Goal: Download file/media

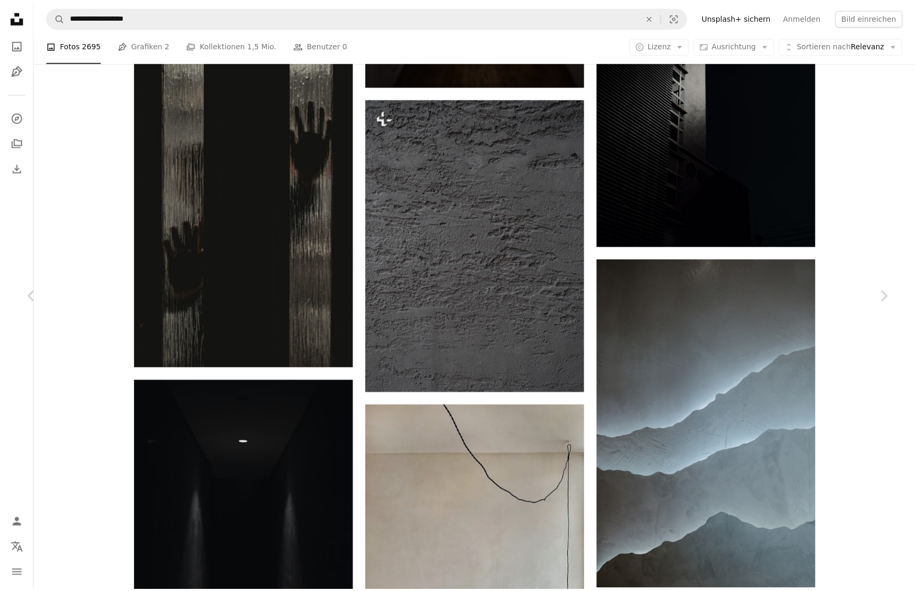
scroll to position [38052, 0]
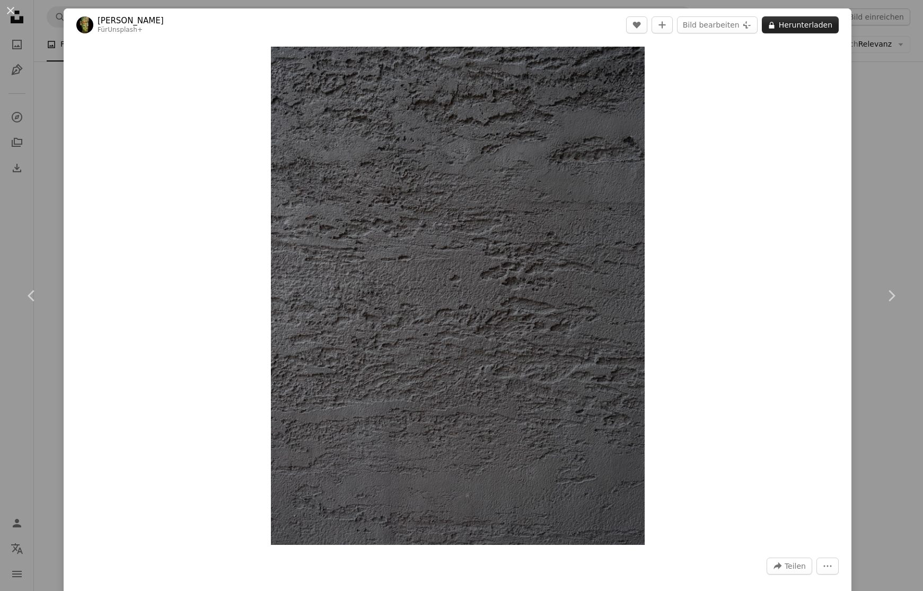
click at [791, 22] on button "A lock Herunterladen" at bounding box center [800, 24] width 77 height 17
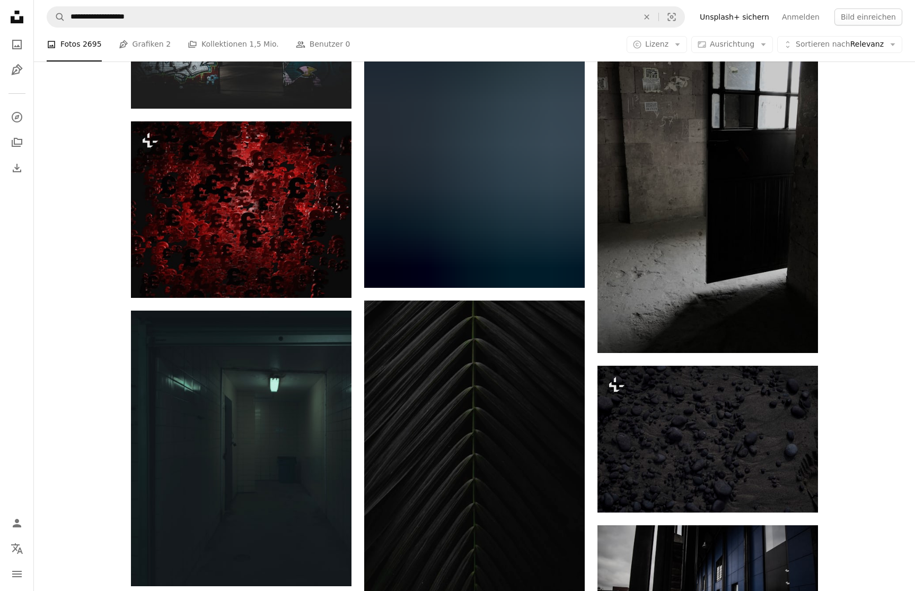
scroll to position [54978, 0]
